Goal: Task Accomplishment & Management: Use online tool/utility

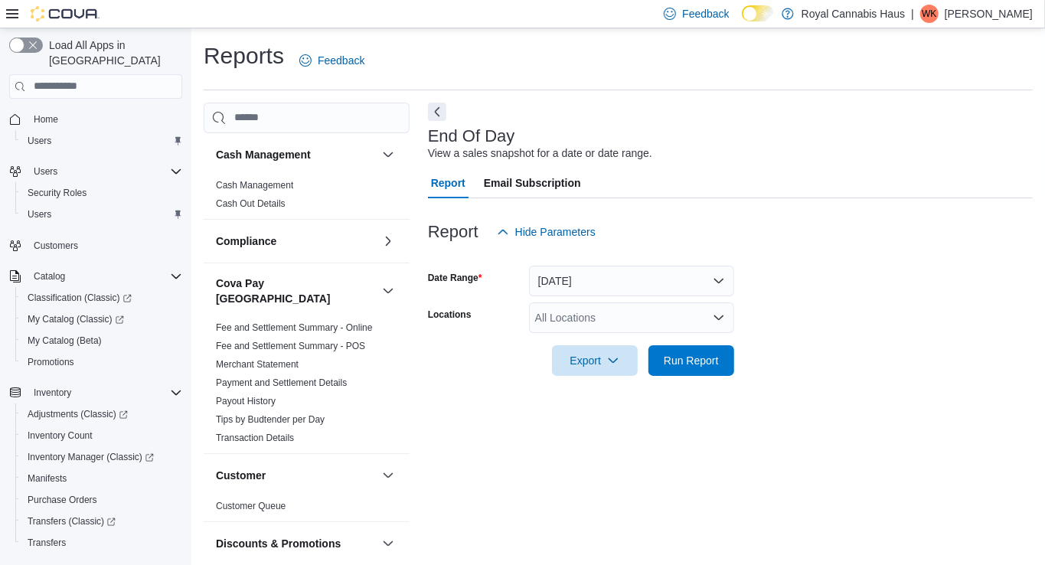
scroll to position [4, 0]
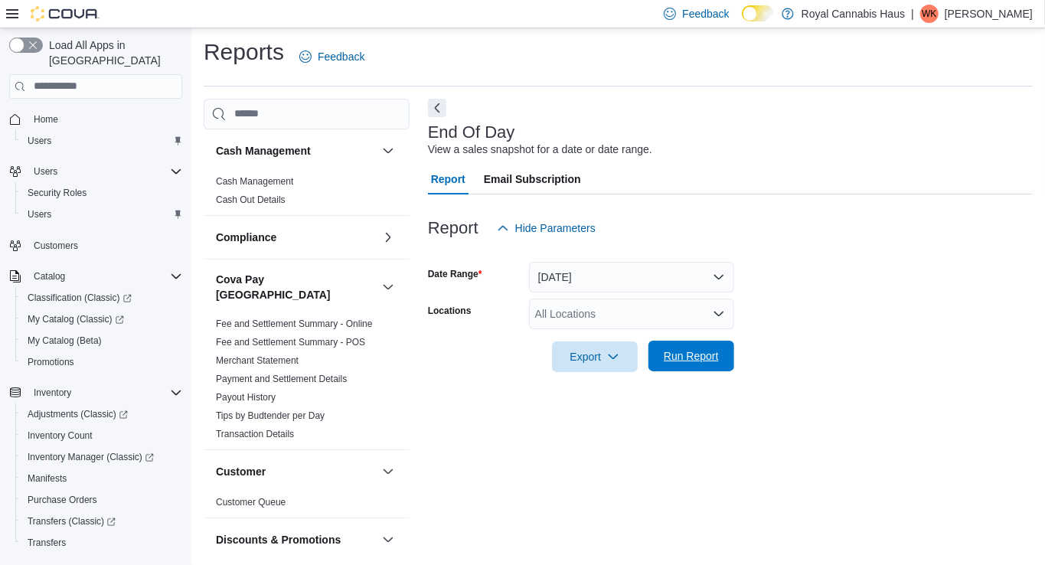
click at [680, 355] on span "Run Report" at bounding box center [691, 355] width 55 height 15
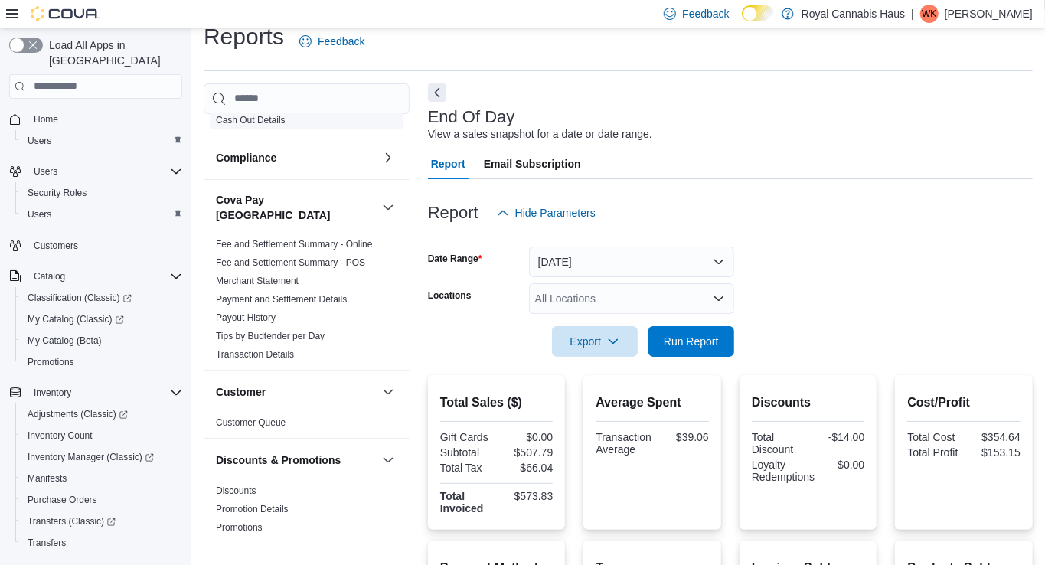
scroll to position [62, 0]
click at [44, 16] on img at bounding box center [65, 13] width 69 height 15
click at [11, 9] on icon at bounding box center [12, 13] width 12 height 9
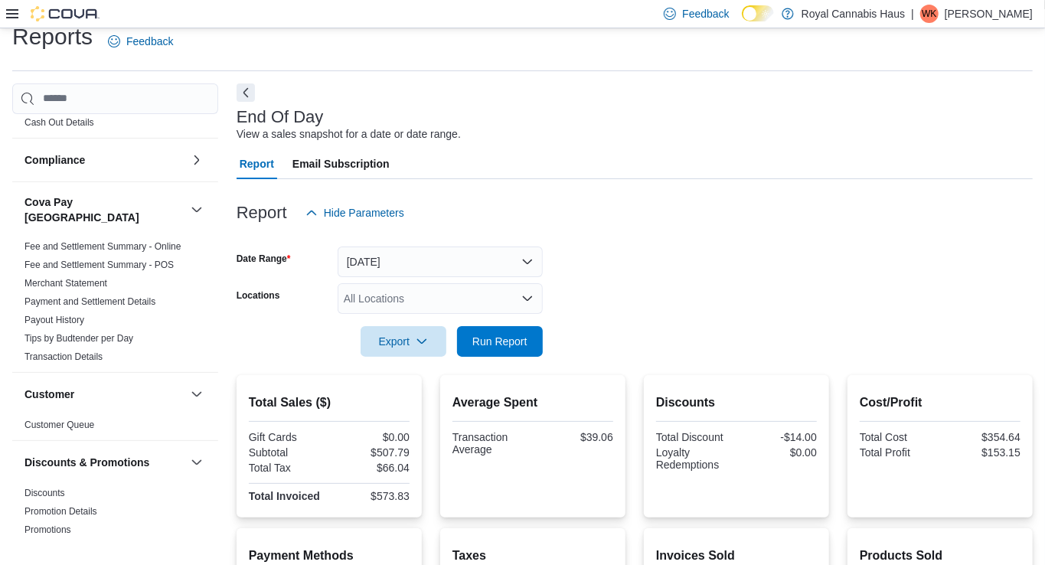
click at [70, 14] on img at bounding box center [65, 13] width 69 height 15
